Goal: Task Accomplishment & Management: Use online tool/utility

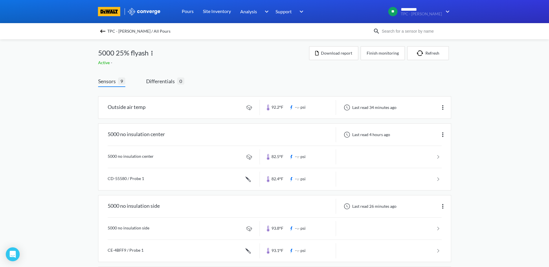
scroll to position [202, 0]
click at [430, 50] on button "Refresh" at bounding box center [428, 53] width 42 height 14
click at [404, 34] on input at bounding box center [415, 31] width 70 height 6
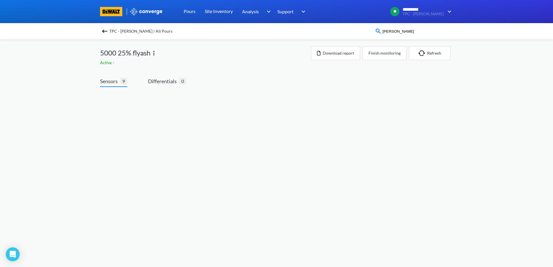
type input "[PERSON_NAME]"
click at [107, 33] on img at bounding box center [104, 31] width 7 height 7
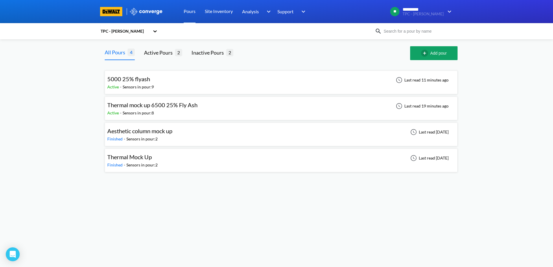
click at [171, 105] on span "Thermal mock up 6500 25% Fly Ash" at bounding box center [152, 105] width 90 height 7
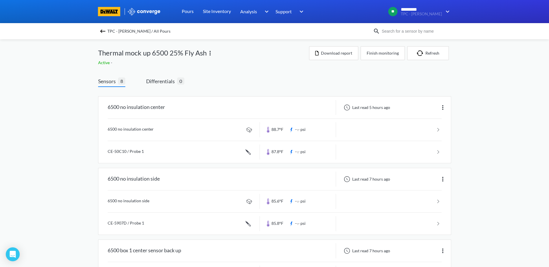
click at [103, 31] on img at bounding box center [102, 31] width 7 height 7
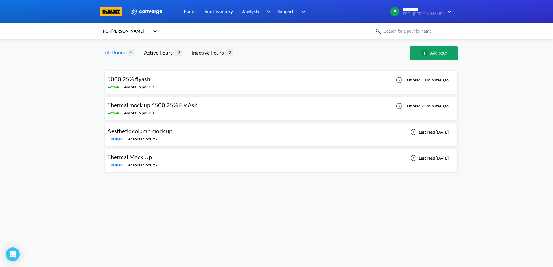
click at [165, 133] on span "Aesthetic column mock up" at bounding box center [139, 131] width 65 height 7
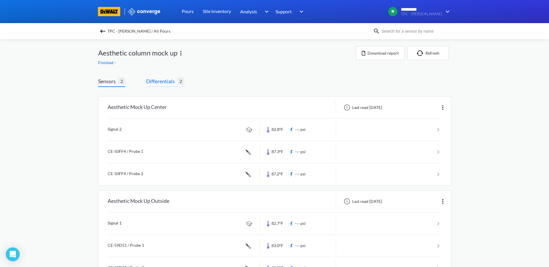
click at [162, 79] on span "Differentials" at bounding box center [161, 81] width 31 height 8
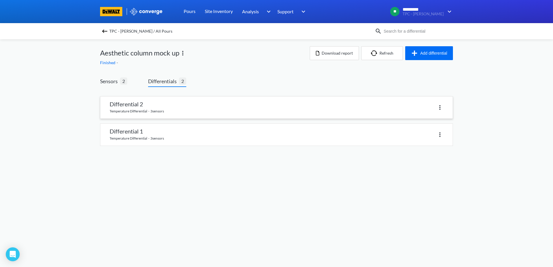
click at [132, 110] on link at bounding box center [276, 108] width 352 height 22
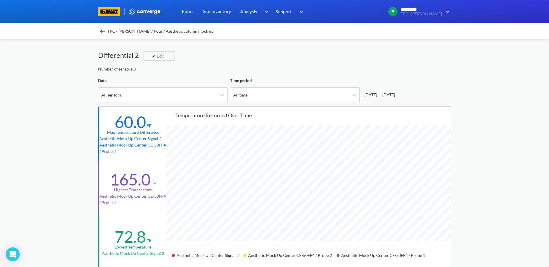
scroll to position [484, 549]
click at [104, 32] on img at bounding box center [102, 31] width 7 height 7
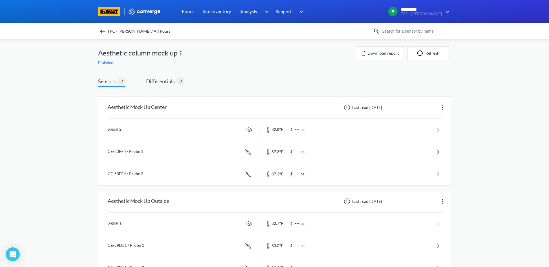
click at [104, 31] on img at bounding box center [102, 31] width 7 height 7
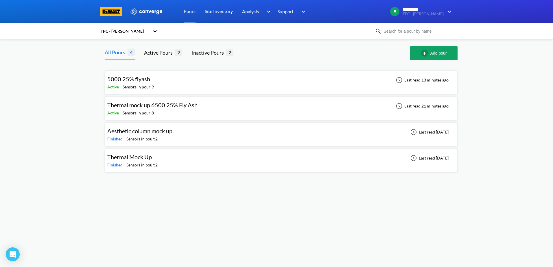
click at [150, 108] on span "Thermal mock up 6500 25% Fly Ash" at bounding box center [152, 105] width 90 height 7
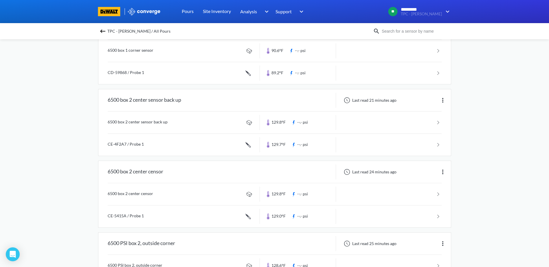
scroll to position [376, 0]
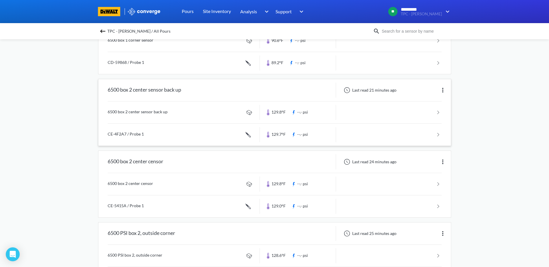
click at [441, 91] on img at bounding box center [442, 90] width 7 height 7
click at [140, 111] on link at bounding box center [275, 113] width 334 height 22
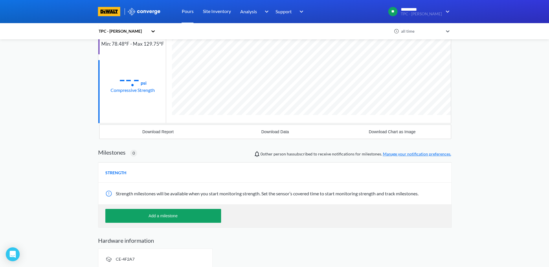
scroll to position [97, 0]
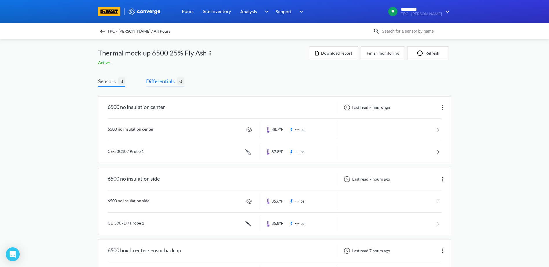
click at [170, 84] on span "Differentials" at bounding box center [161, 81] width 31 height 8
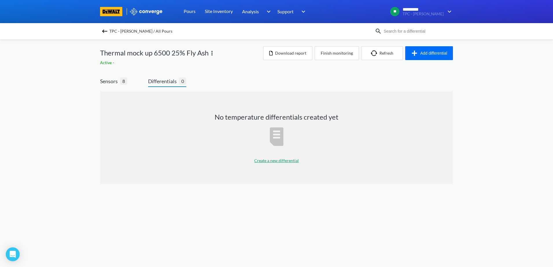
click at [283, 160] on p "Create a new differential" at bounding box center [276, 161] width 45 height 6
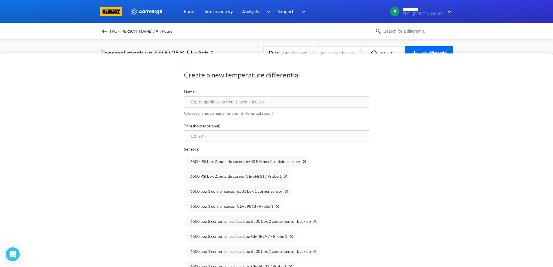
click at [59, 45] on div "Create a new temperature differential Name: Choose a unique name for your diffe…" at bounding box center [276, 133] width 553 height 267
